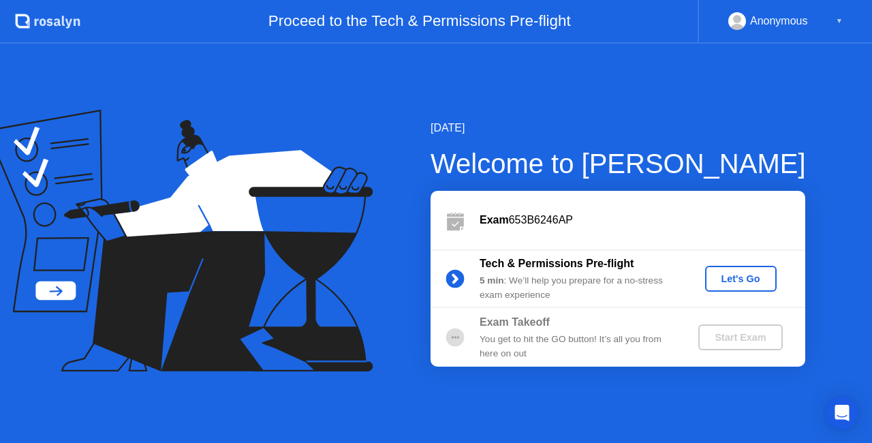
click at [728, 287] on button "Let's Go" at bounding box center [741, 279] width 72 height 26
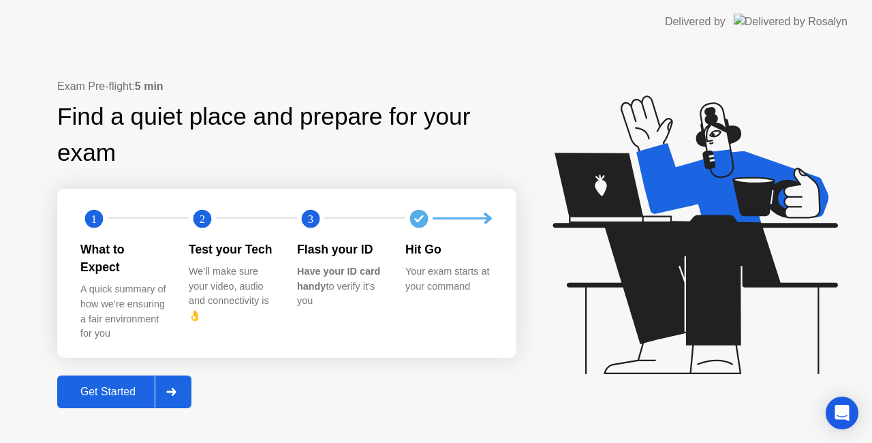
click at [119, 386] on div "Get Started" at bounding box center [107, 392] width 93 height 12
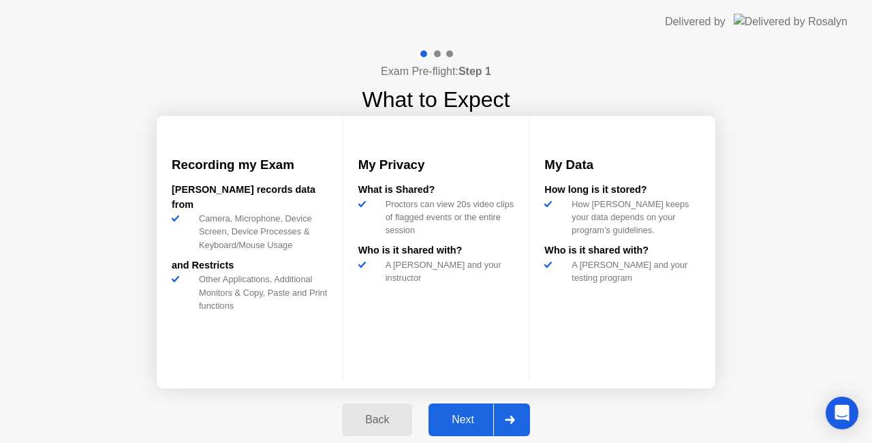
click at [484, 429] on button "Next" at bounding box center [480, 419] width 102 height 33
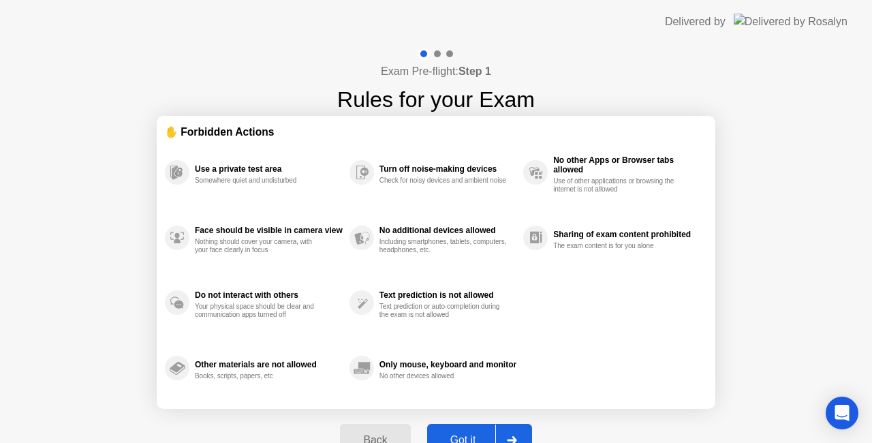
click at [514, 428] on div at bounding box center [511, 439] width 33 height 31
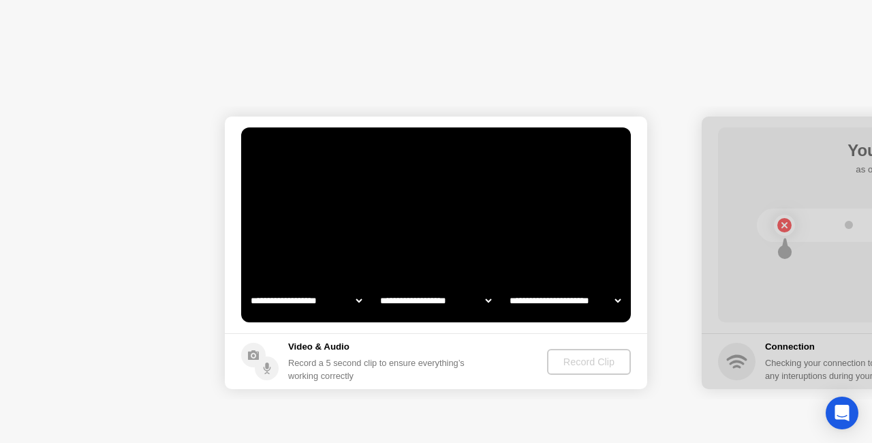
select select "**********"
select select "*******"
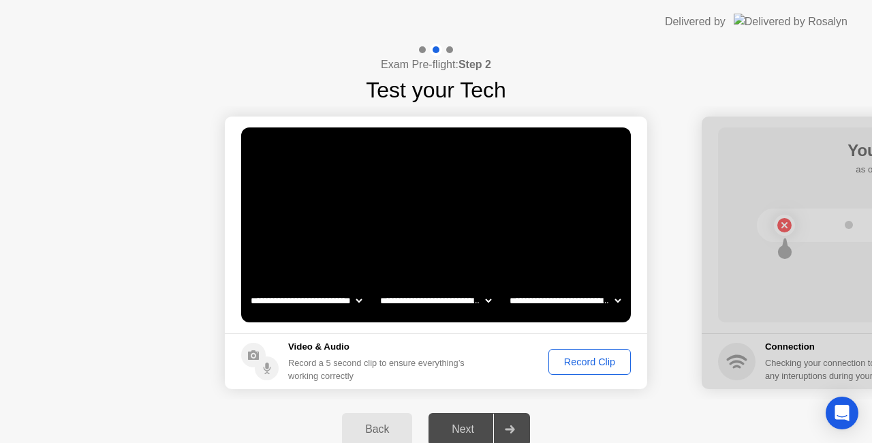
click at [609, 356] on div "Record Clip" at bounding box center [589, 361] width 73 height 11
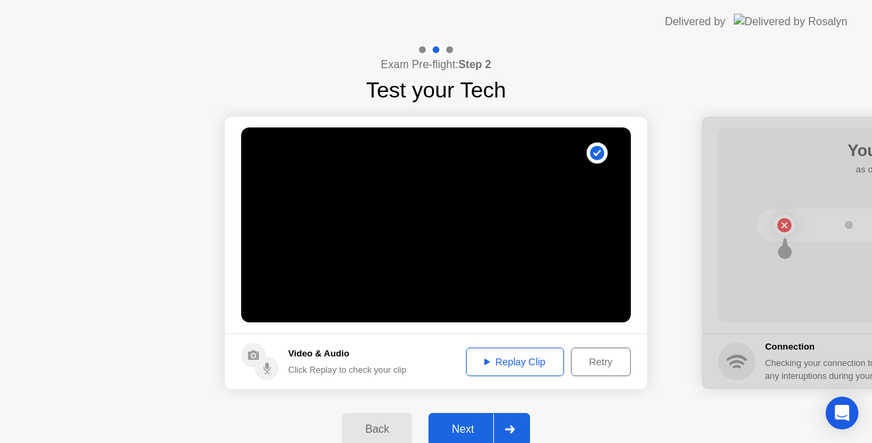
click at [513, 367] on div "Replay Clip" at bounding box center [515, 361] width 89 height 11
click at [504, 422] on div at bounding box center [509, 429] width 33 height 31
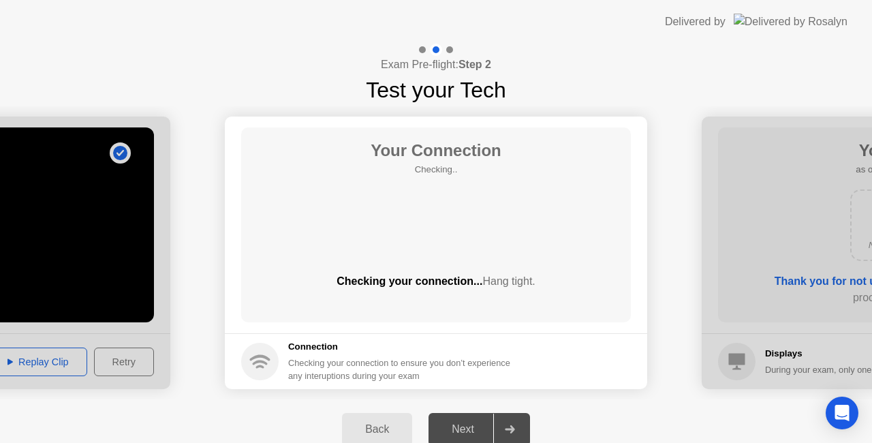
click at [378, 423] on div "Back" at bounding box center [377, 429] width 62 height 12
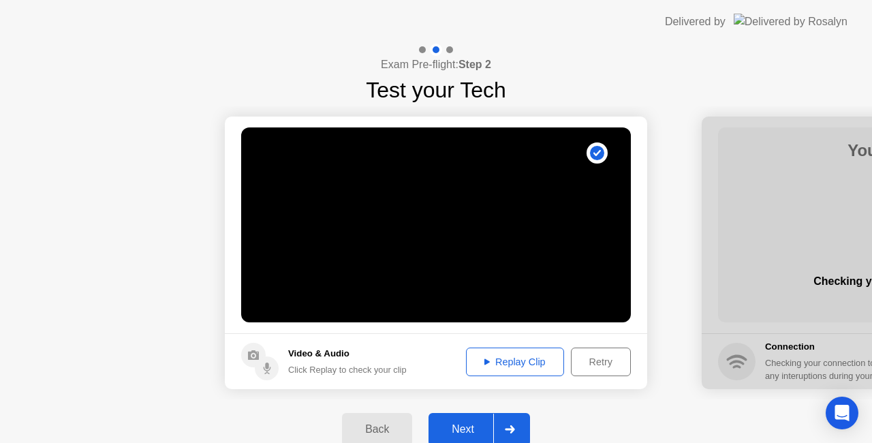
click at [602, 362] on div "Retry" at bounding box center [601, 361] width 50 height 11
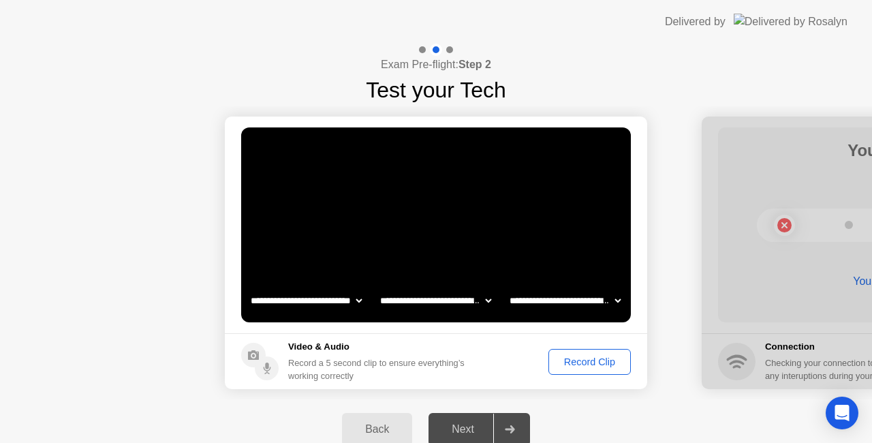
click at [602, 362] on div "Record Clip" at bounding box center [589, 361] width 73 height 11
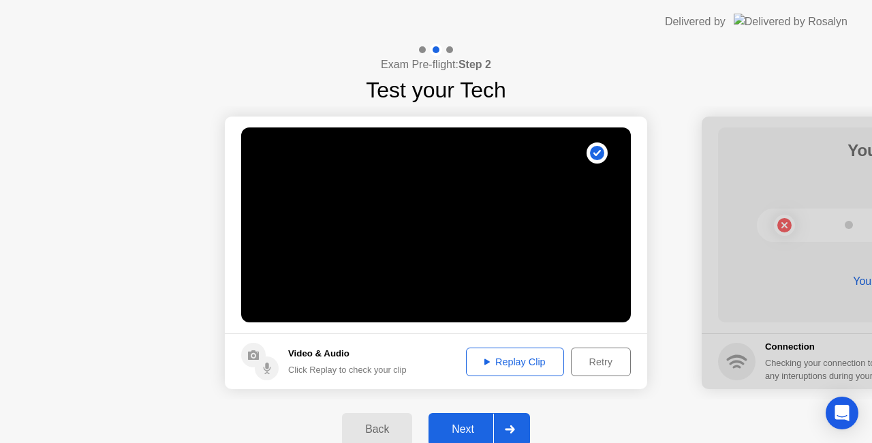
click at [514, 348] on button "Replay Clip" at bounding box center [515, 361] width 98 height 29
click at [608, 364] on div "Retry" at bounding box center [601, 361] width 50 height 11
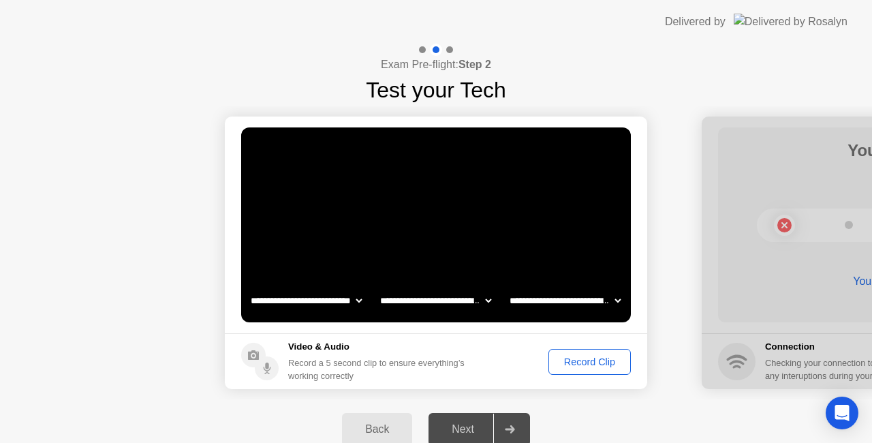
click at [604, 366] on div "Record Clip" at bounding box center [589, 361] width 73 height 11
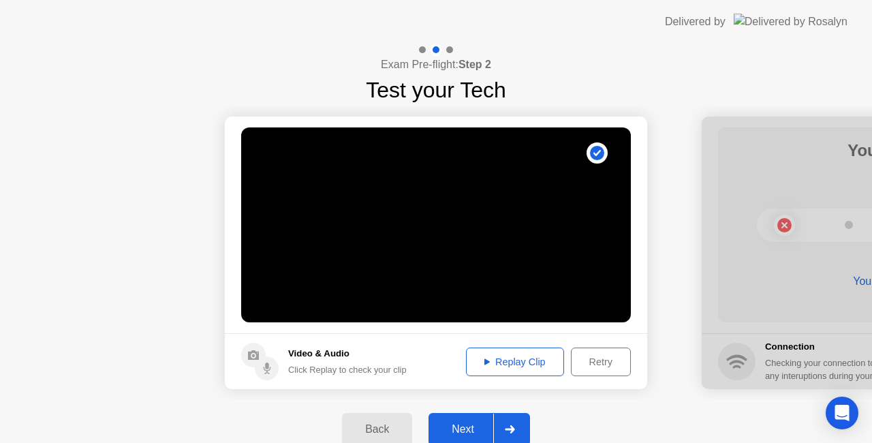
click at [546, 352] on button "Replay Clip" at bounding box center [515, 361] width 98 height 29
click at [509, 420] on div at bounding box center [509, 429] width 33 height 31
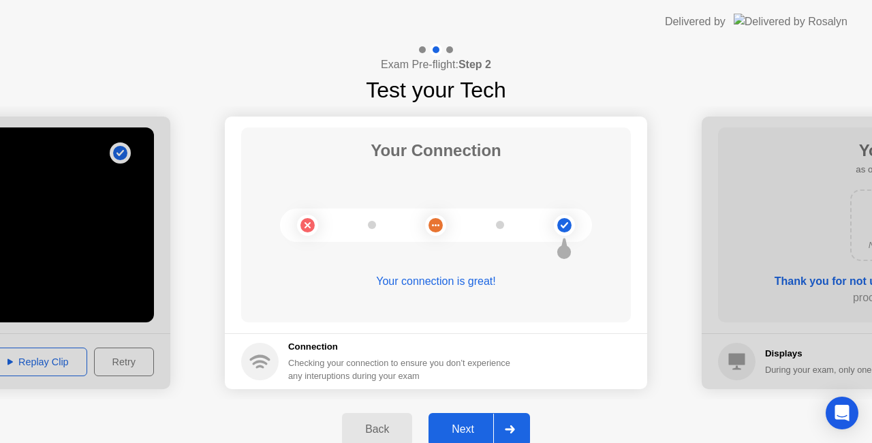
click at [504, 428] on div at bounding box center [509, 429] width 33 height 31
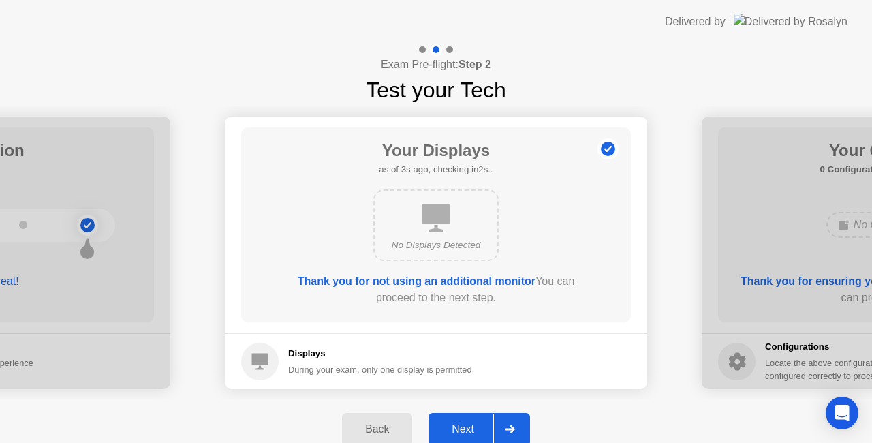
click at [504, 428] on div at bounding box center [509, 429] width 33 height 31
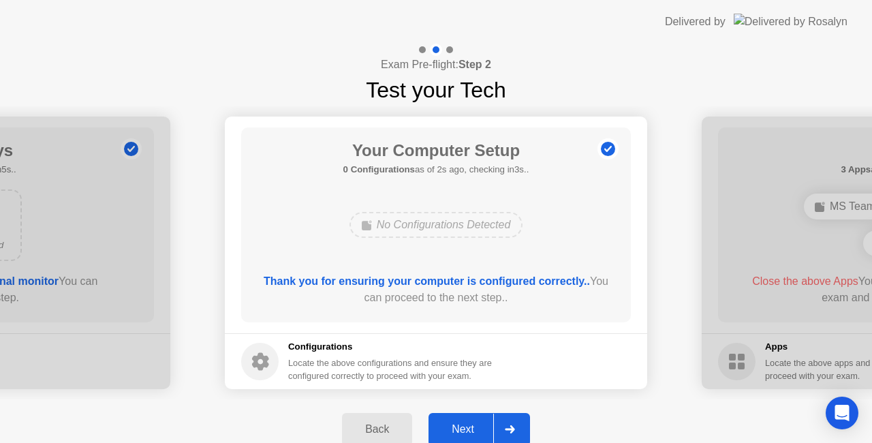
click at [501, 429] on div at bounding box center [509, 429] width 33 height 31
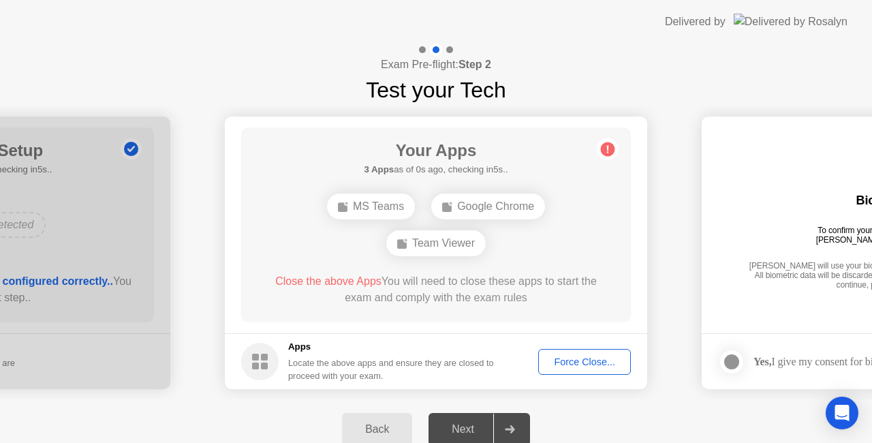
click at [575, 359] on div "Force Close..." at bounding box center [584, 361] width 83 height 11
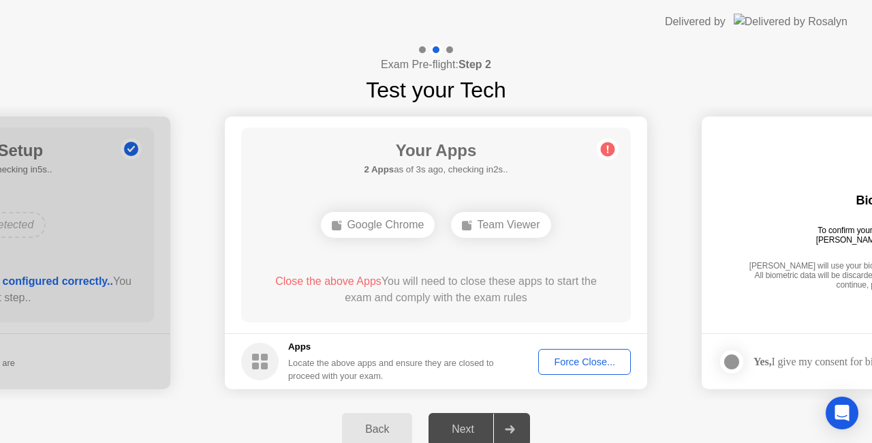
click at [576, 372] on button "Force Close..." at bounding box center [584, 362] width 93 height 26
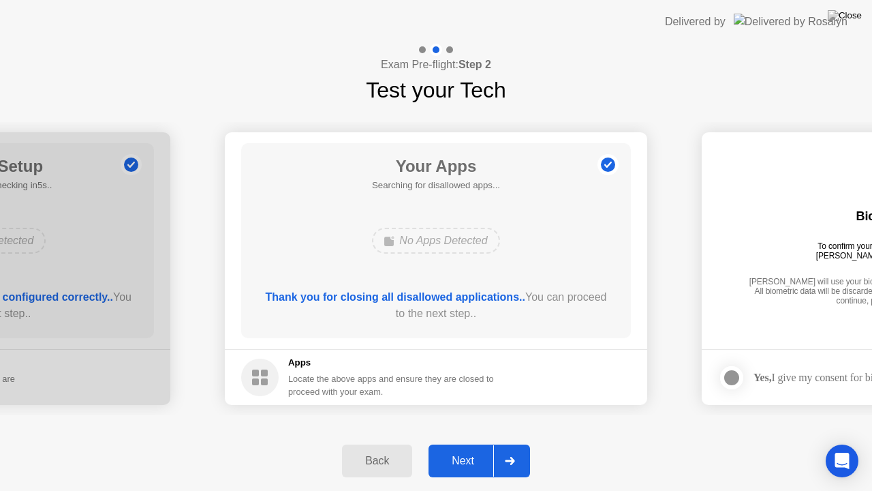
click at [493, 442] on div "Next" at bounding box center [463, 460] width 61 height 12
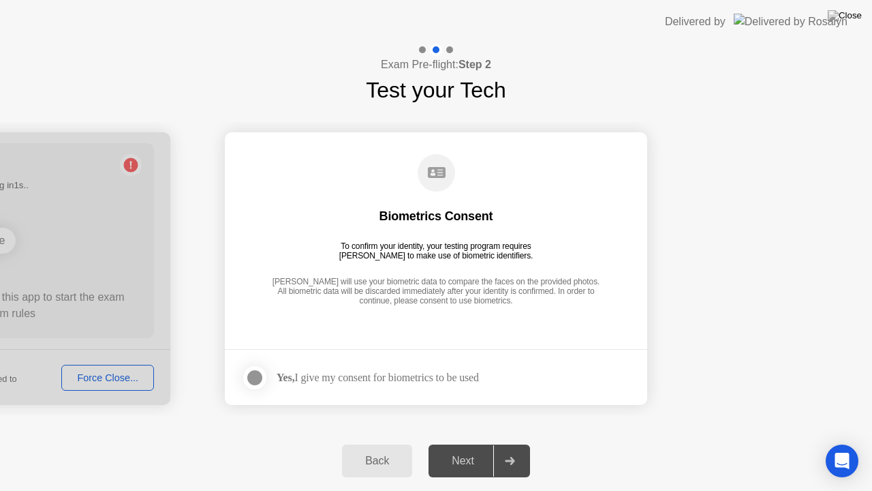
click at [371, 442] on div "Back" at bounding box center [377, 460] width 62 height 12
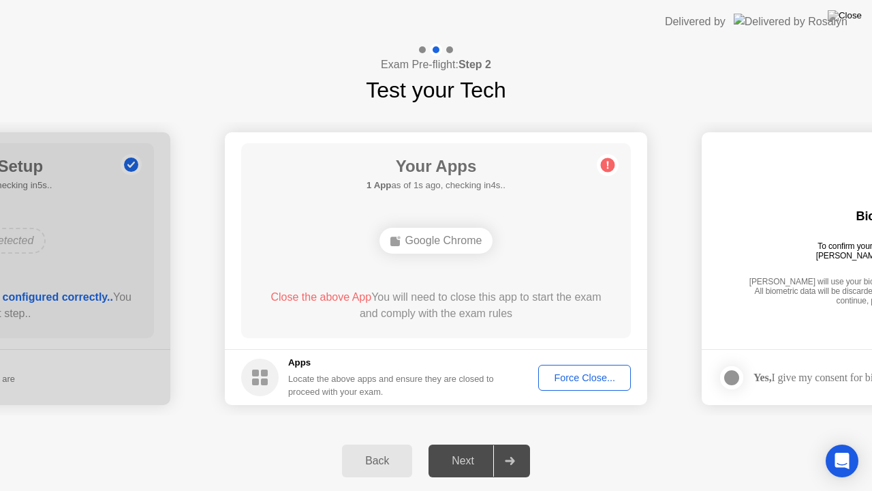
click at [303, 442] on div "Back Next" at bounding box center [436, 461] width 872 height 60
click at [433, 243] on div "Google Chrome" at bounding box center [437, 241] width 114 height 26
click at [581, 377] on div "Force Close..." at bounding box center [584, 377] width 83 height 11
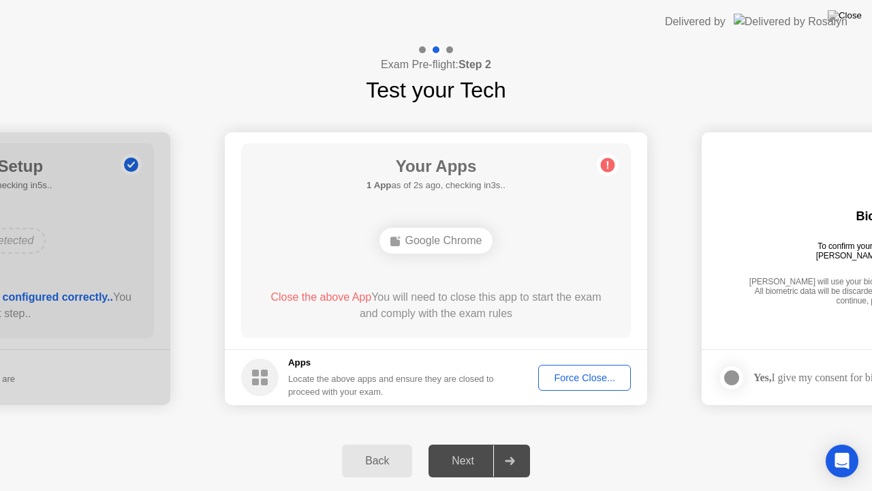
click at [360, 442] on div "Back Next" at bounding box center [436, 461] width 872 height 60
drag, startPoint x: 472, startPoint y: 31, endPoint x: 451, endPoint y: 20, distance: 23.8
click at [471, 31] on header "Delivered by" at bounding box center [436, 22] width 872 height 44
drag, startPoint x: 430, startPoint y: 0, endPoint x: 421, endPoint y: 53, distance: 53.9
click at [421, 53] on app-layout-with-logo "**********" at bounding box center [436, 245] width 872 height 491
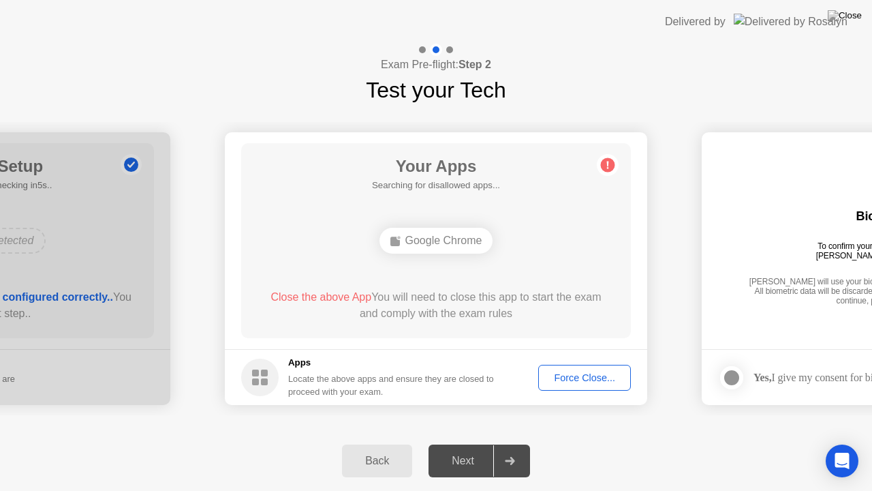
click at [583, 375] on div "Force Close..." at bounding box center [584, 377] width 83 height 11
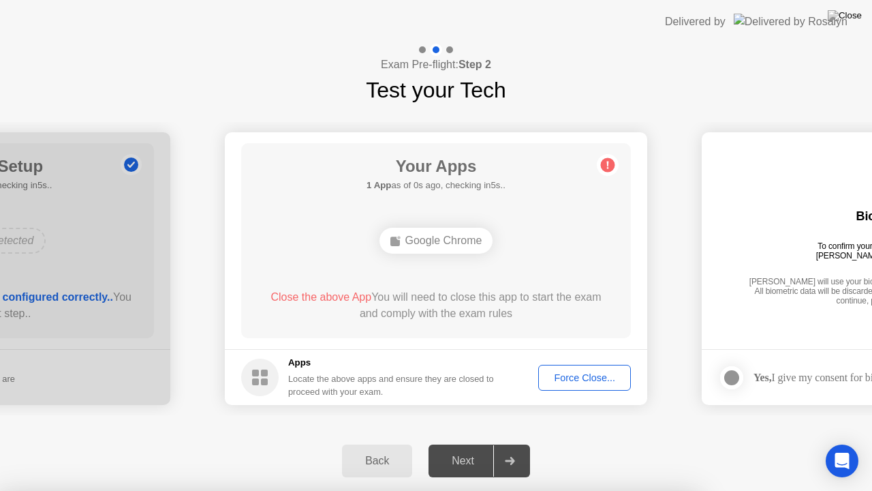
click at [380, 442] on div "Back" at bounding box center [377, 460] width 62 height 12
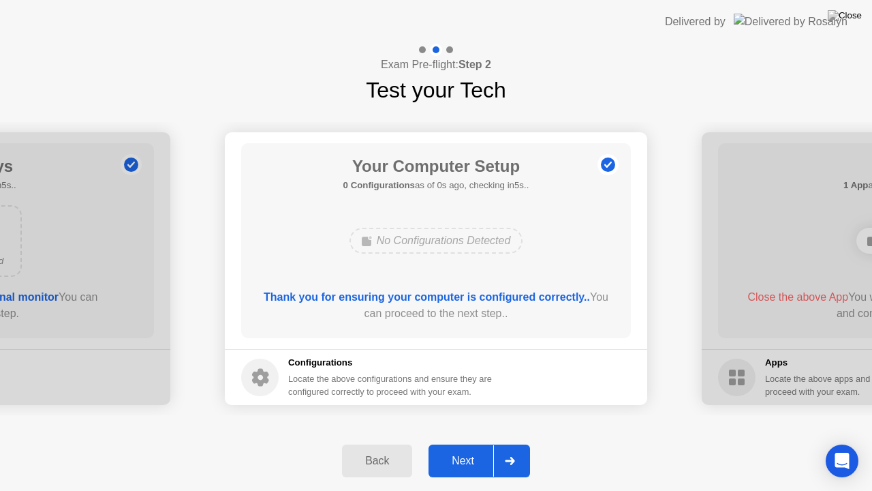
click at [452, 442] on div "Next" at bounding box center [463, 460] width 61 height 12
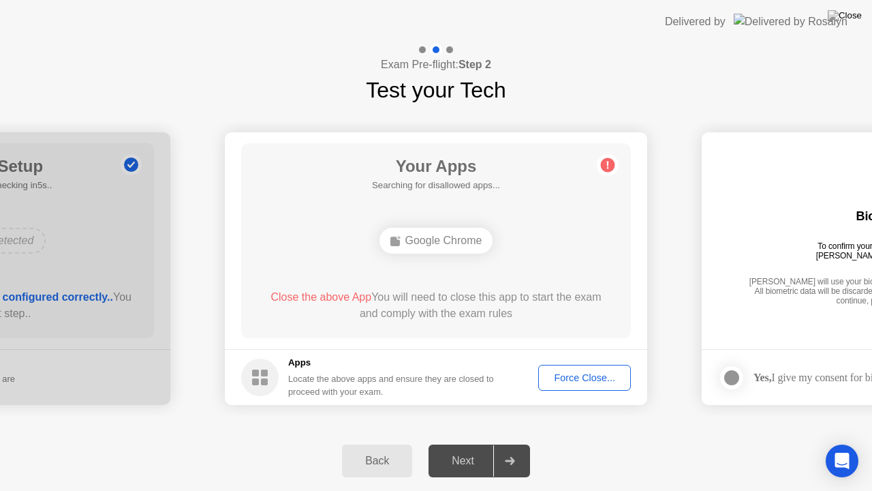
click at [255, 377] on circle at bounding box center [259, 376] width 37 height 37
click at [363, 0] on header "Delivered by" at bounding box center [436, 22] width 872 height 44
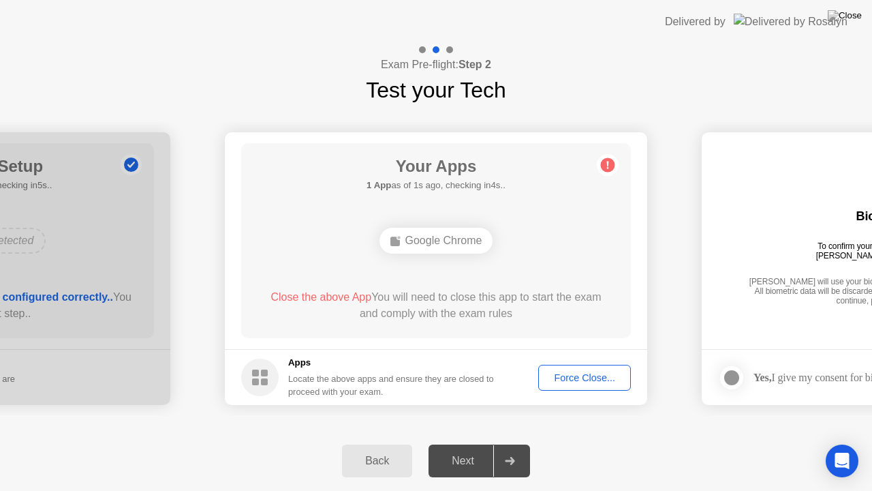
click at [363, 0] on header "Delivered by" at bounding box center [436, 22] width 872 height 44
click at [852, 16] on img at bounding box center [845, 15] width 34 height 11
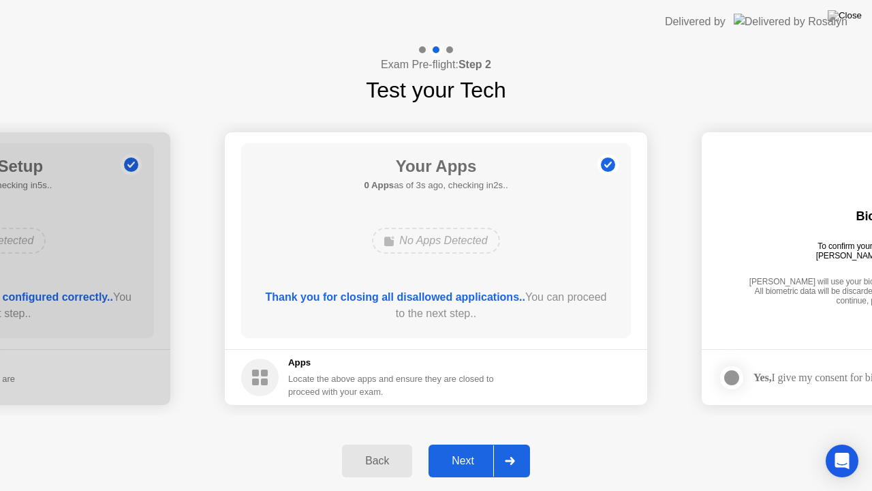
click at [511, 442] on div at bounding box center [509, 460] width 33 height 31
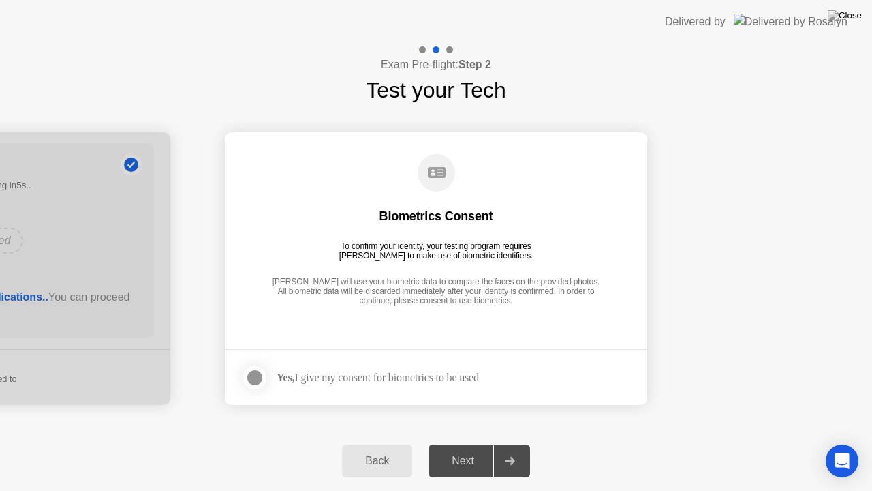
click at [257, 376] on div at bounding box center [255, 377] width 16 height 16
click at [488, 442] on div "Next" at bounding box center [463, 460] width 61 height 12
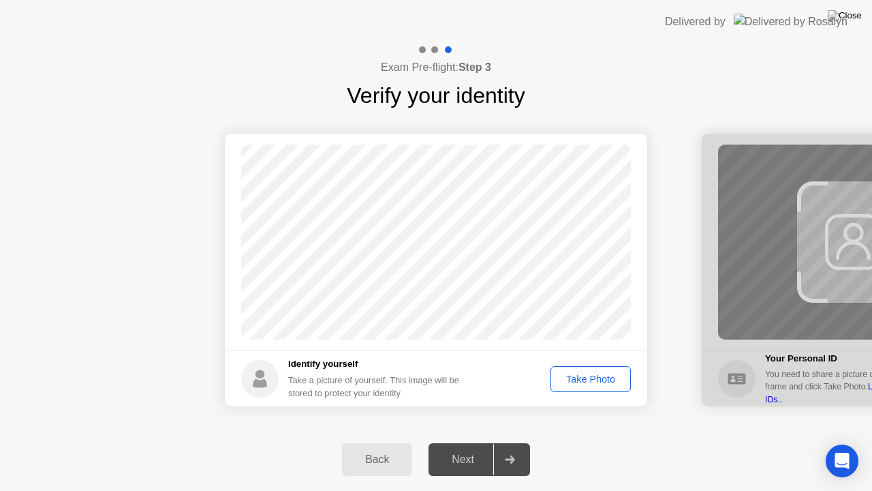
click at [587, 375] on div "Take Photo" at bounding box center [590, 378] width 71 height 11
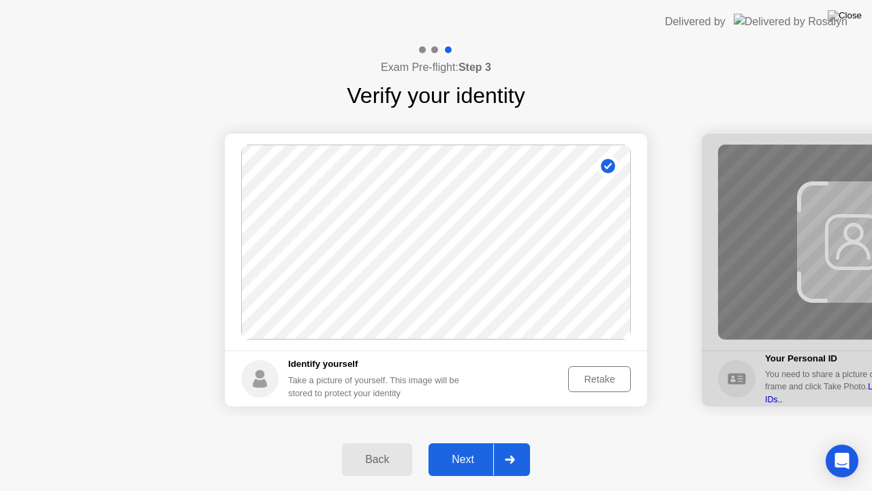
click at [480, 442] on div "Next" at bounding box center [463, 459] width 61 height 12
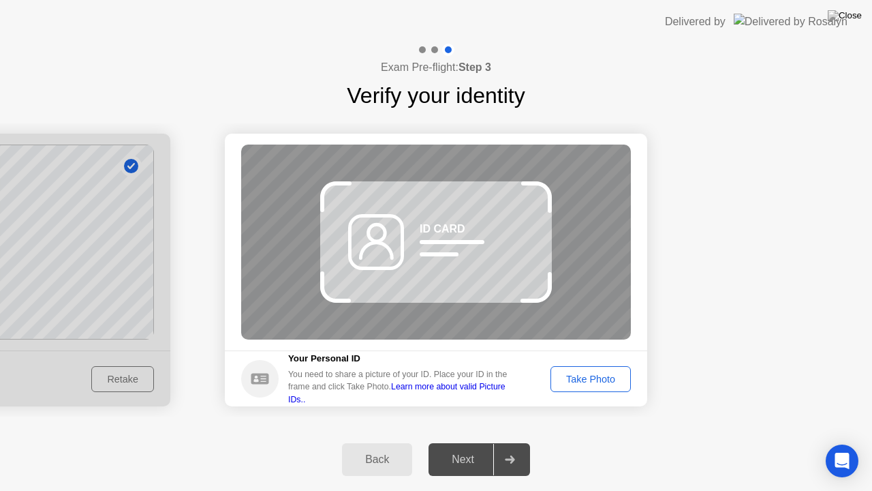
click at [384, 244] on icon at bounding box center [375, 251] width 31 height 16
click at [386, 203] on div "ID CARD" at bounding box center [436, 241] width 390 height 195
click at [519, 192] on div "ID CARD" at bounding box center [436, 241] width 390 height 195
click at [488, 199] on div at bounding box center [488, 201] width 29 height 16
click at [568, 383] on div "Take Photo" at bounding box center [590, 378] width 71 height 11
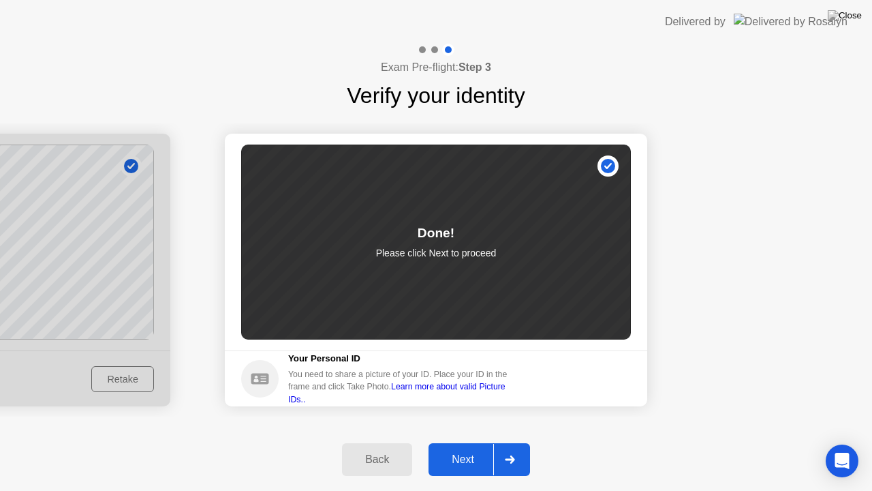
click at [493, 442] on div at bounding box center [509, 459] width 33 height 31
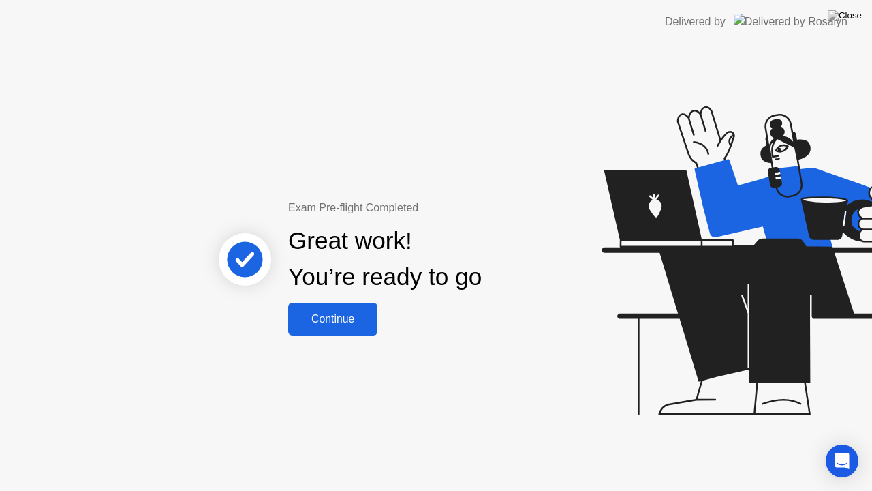
click at [316, 309] on button "Continue" at bounding box center [332, 319] width 89 height 33
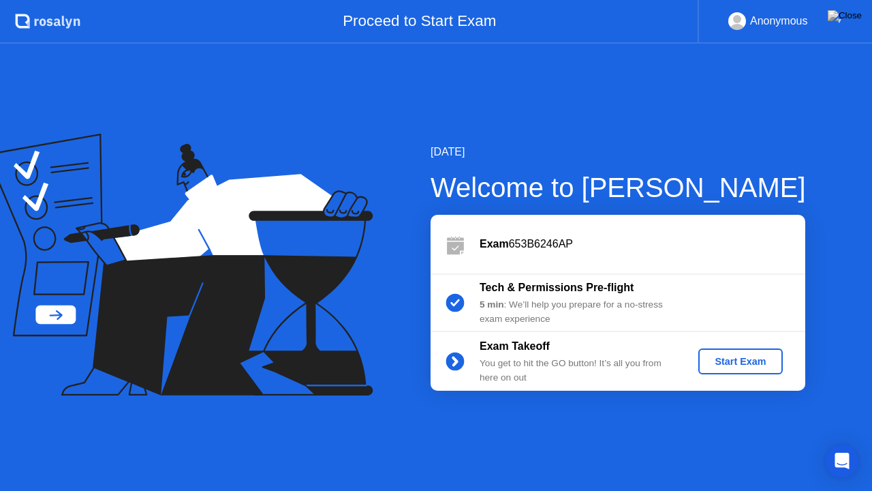
click at [741, 360] on div "Start Exam" at bounding box center [740, 361] width 73 height 11
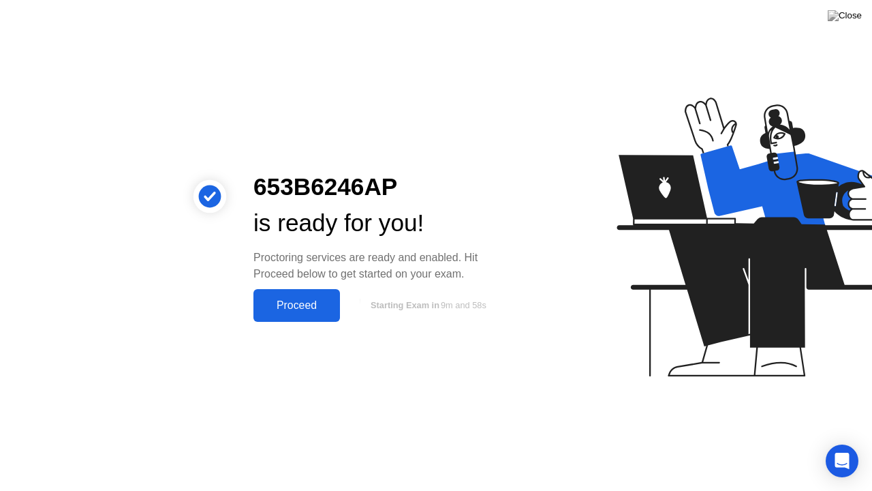
click at [305, 304] on div "Proceed" at bounding box center [297, 305] width 78 height 12
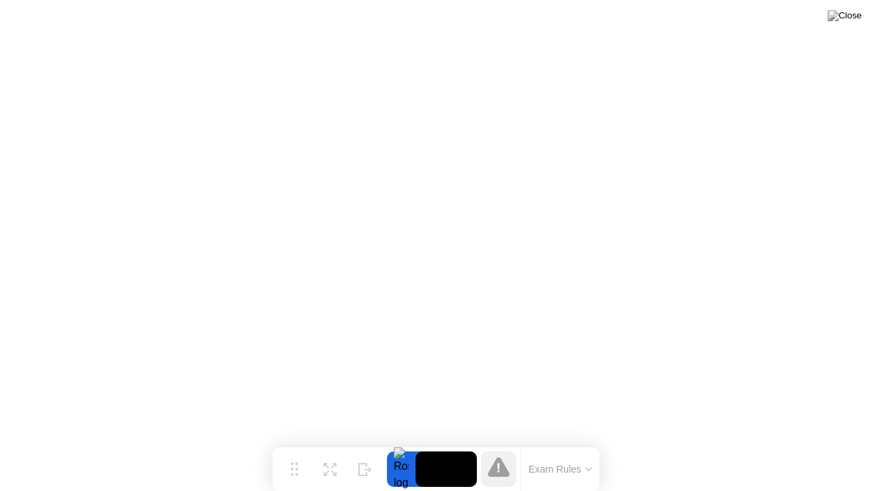
click at [519, 442] on div at bounding box center [499, 468] width 44 height 35
